Goal: Task Accomplishment & Management: Use online tool/utility

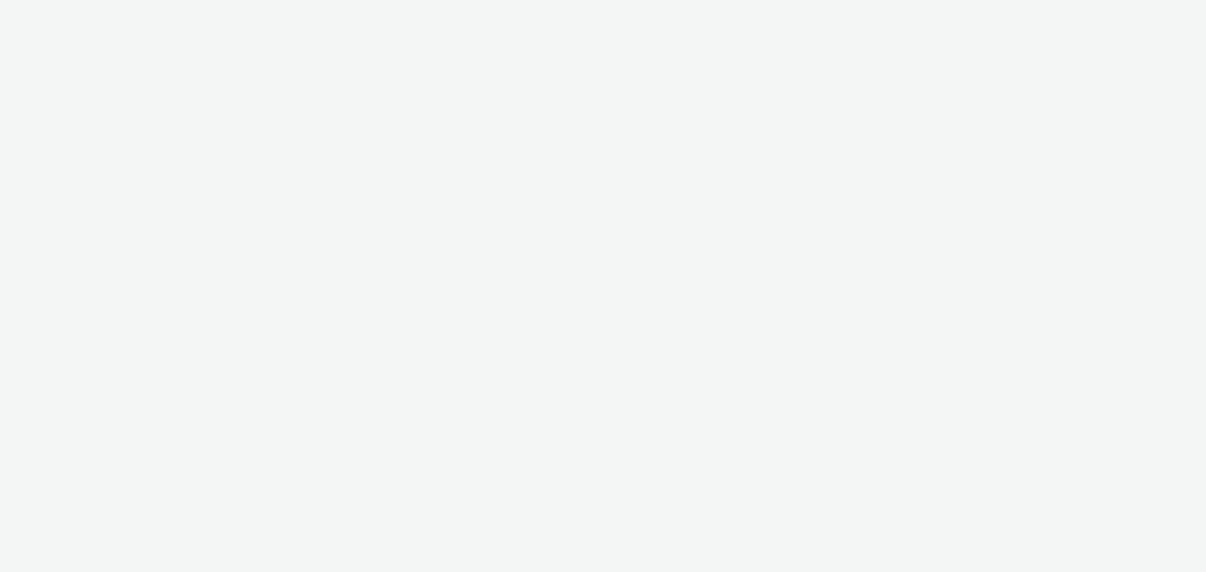
select select "b1b940d3-d05b-48b5-821e-f328c33b988b"
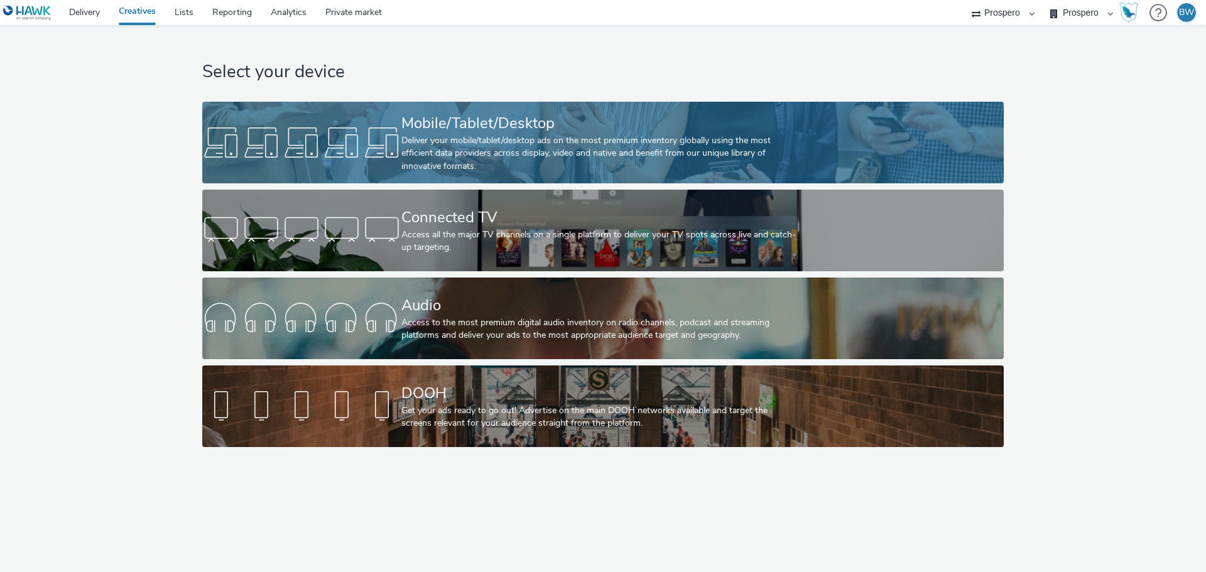
click at [464, 132] on div "Mobile/Tablet/Desktop" at bounding box center [600, 123] width 398 height 22
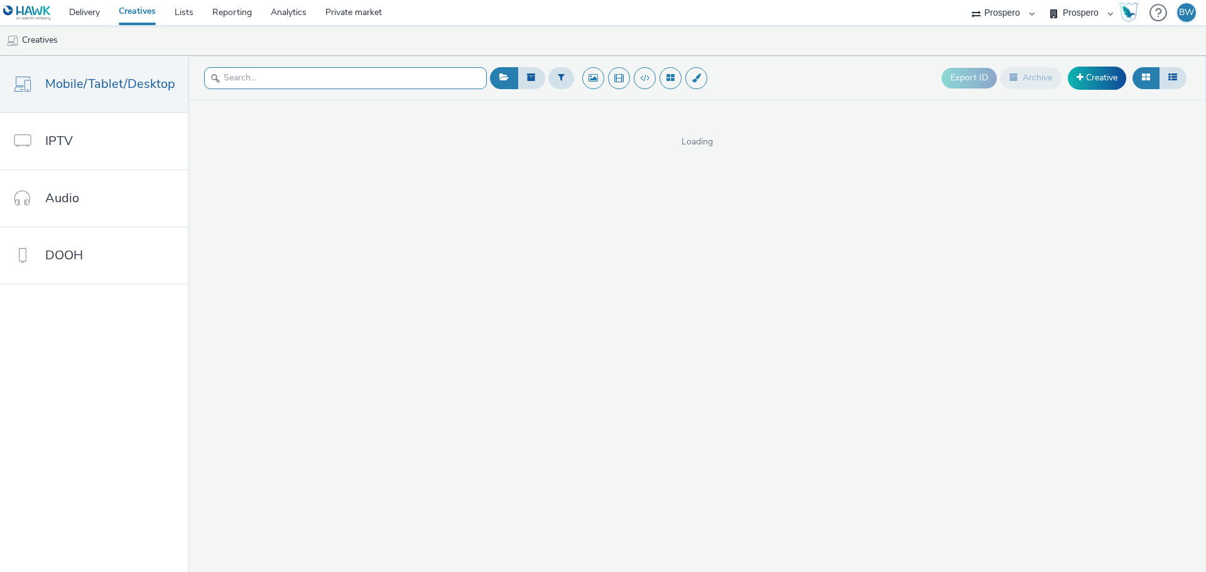
click at [278, 75] on input "text" at bounding box center [345, 78] width 283 height 22
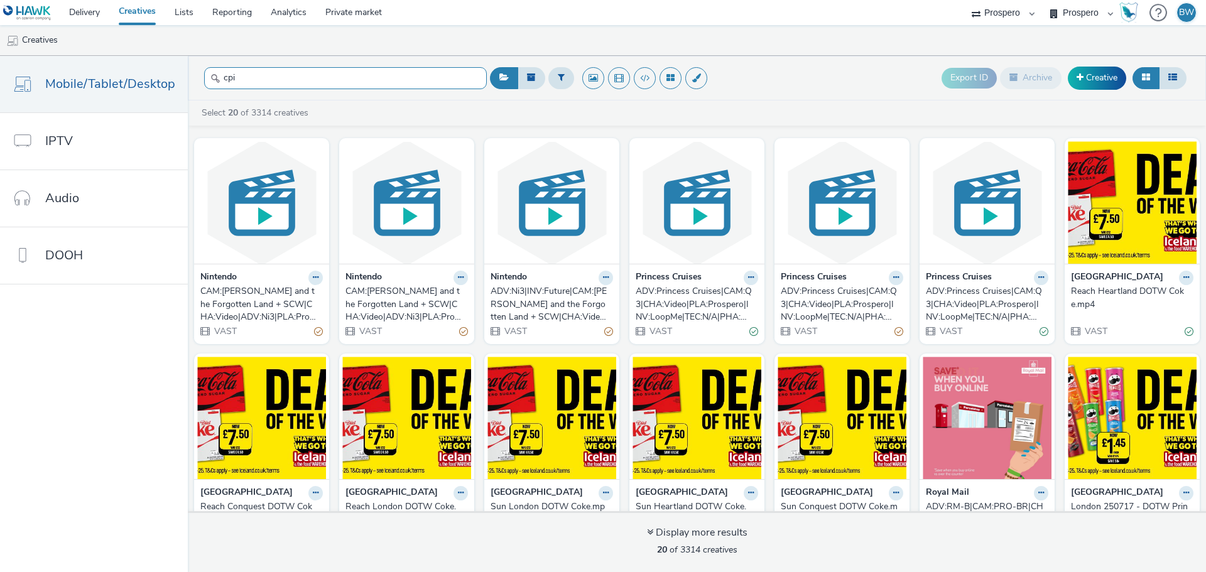
click at [354, 87] on input "cpi" at bounding box center [345, 78] width 283 height 22
paste input "ADV:RM-C|PRO:PI|CAM:Always On 25/26|CHA:Display|PLA:Prospero|INV:LoopMe|TEC:N/A…"
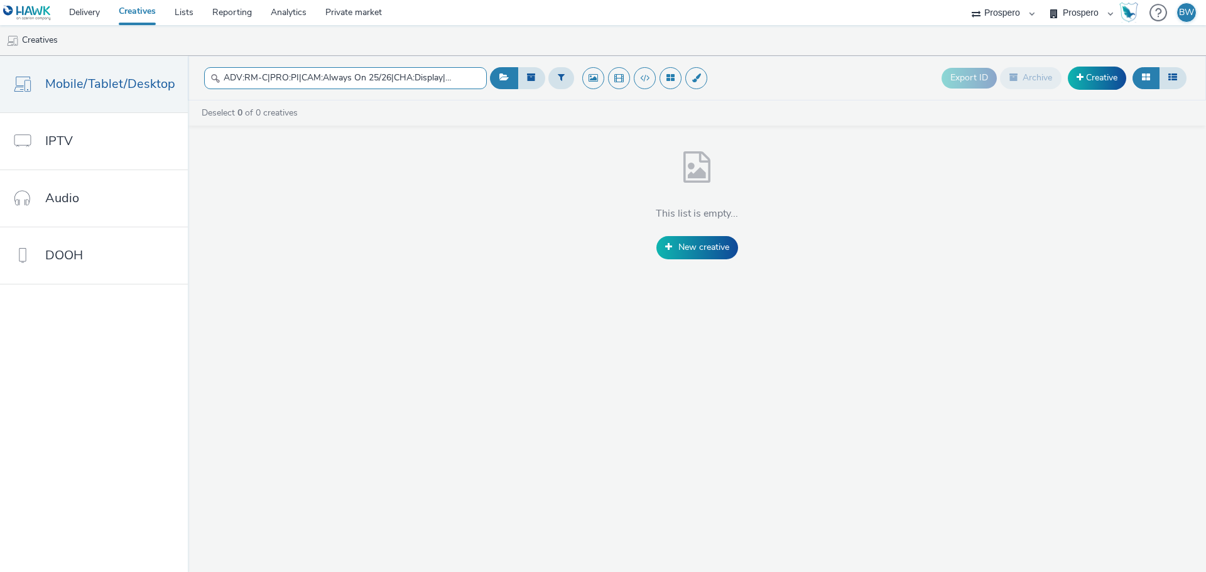
drag, startPoint x: 454, startPoint y: 80, endPoint x: 288, endPoint y: 70, distance: 166.2
click at [288, 70] on input "ADV:RM-C|PRO:PI|CAM:Always On 25/26|CHA:Display|PLA:Prospero|INV:LoopMe|TEC:N/A…" at bounding box center [345, 78] width 283 height 22
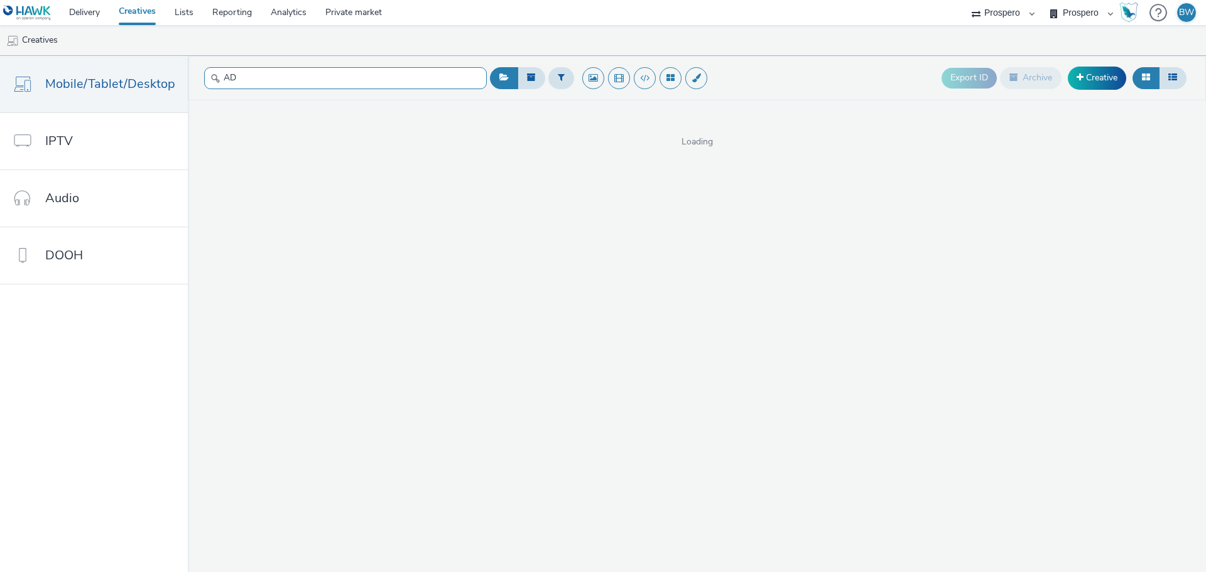
type input "A"
type input "cpi"
click at [294, 75] on input "cpi" at bounding box center [345, 78] width 283 height 22
click at [295, 75] on input "cpi" at bounding box center [345, 78] width 283 height 22
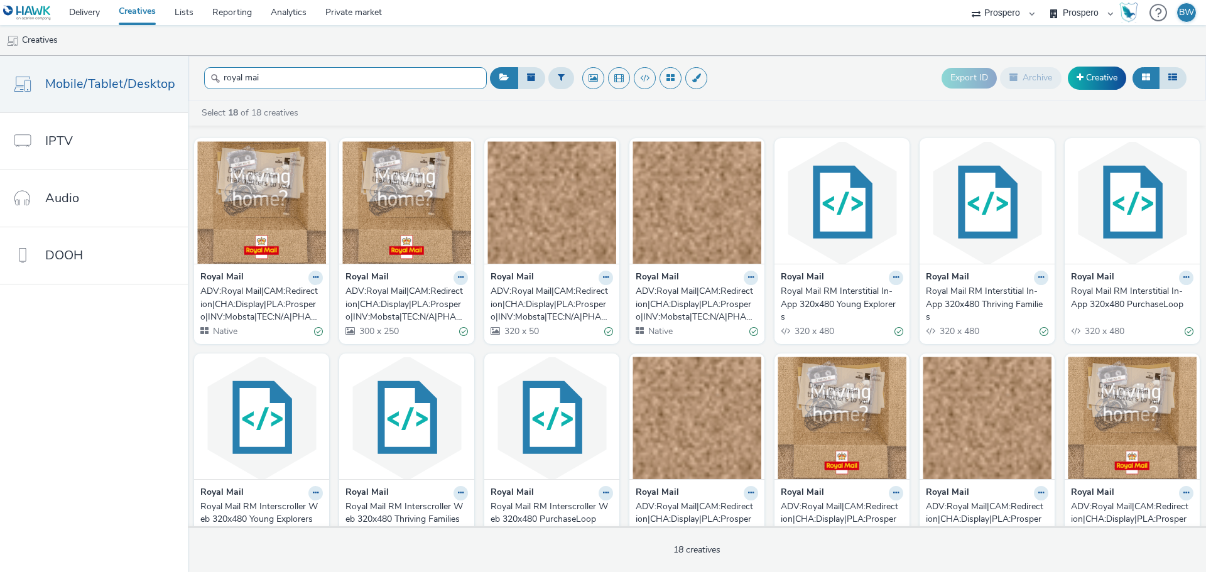
type input "royal mai"
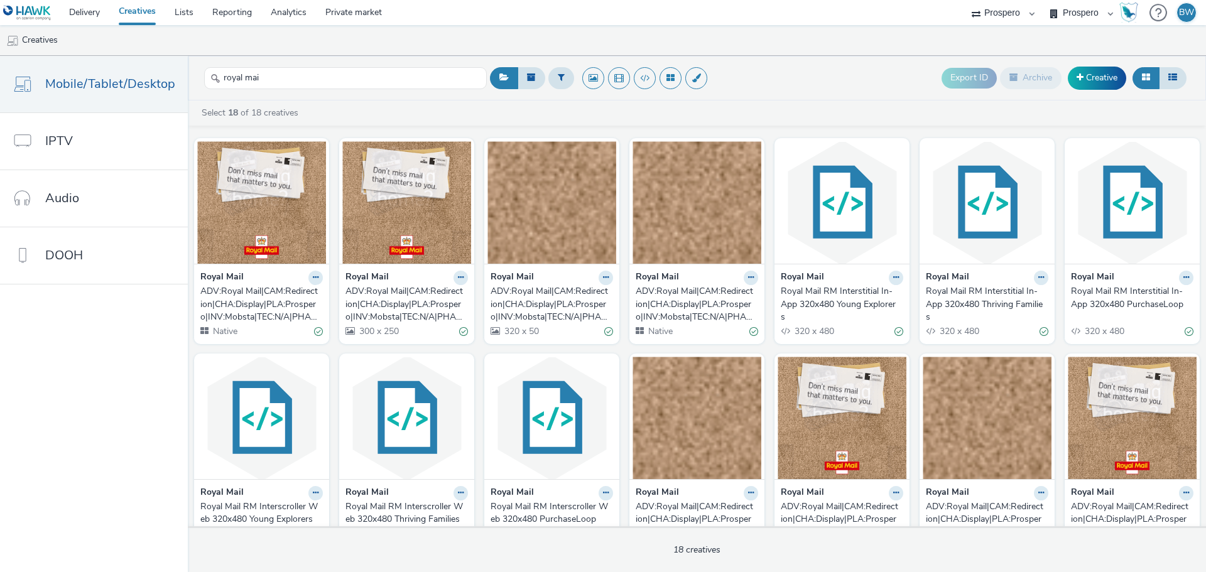
click at [258, 306] on div "ADV:Royal Mail|CAM:Redirection|CHA:Display|PLA:Prospero|INV:Mobsta|TEC:N/A|PHA:…" at bounding box center [258, 304] width 117 height 38
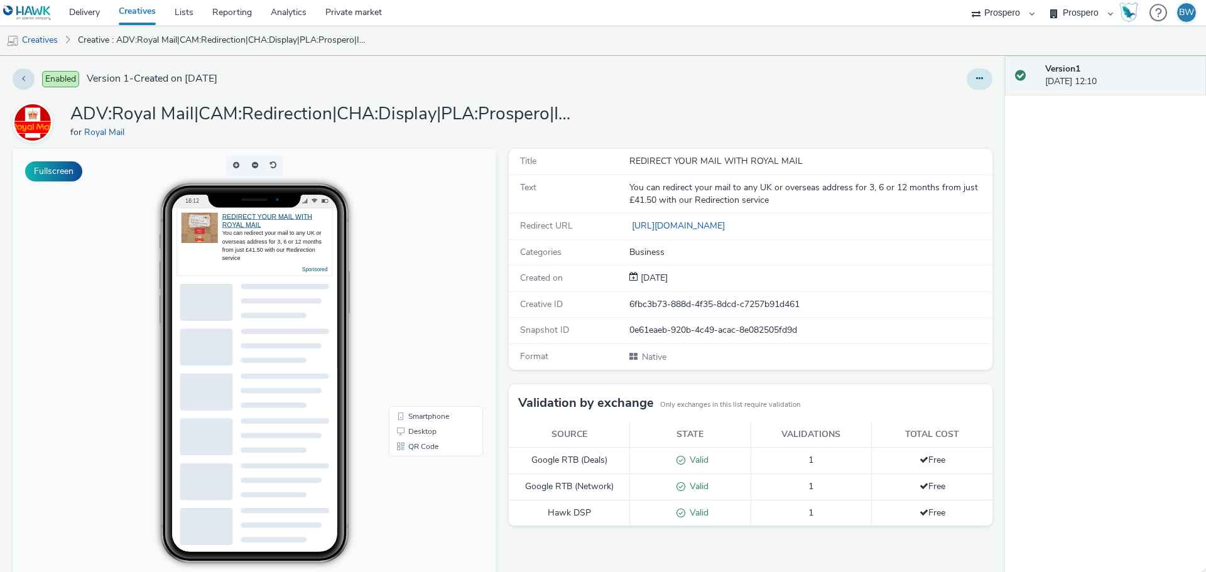
click at [976, 70] on button at bounding box center [980, 78] width 26 height 21
click at [929, 104] on link "Edit" at bounding box center [945, 104] width 94 height 25
click at [57, 35] on link "Creatives" at bounding box center [32, 40] width 64 height 30
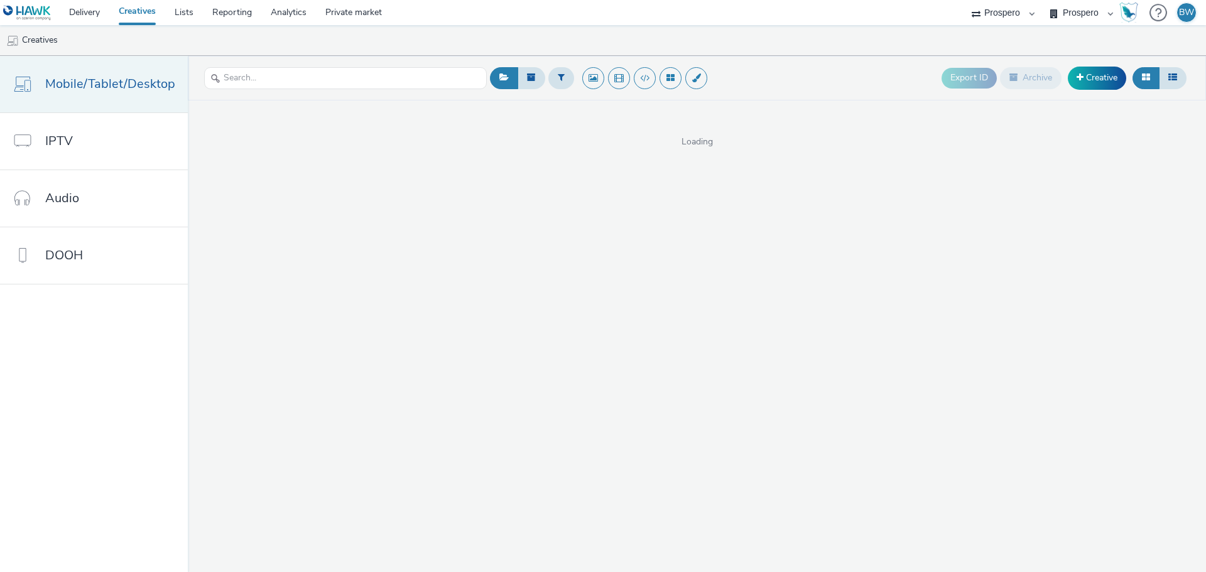
click at [126, 79] on span "Mobile/Tablet/Desktop" at bounding box center [110, 84] width 130 height 18
click at [83, 11] on link "Delivery" at bounding box center [85, 12] width 50 height 25
